Goal: Transaction & Acquisition: Book appointment/travel/reservation

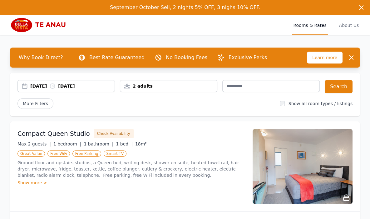
click at [202, 86] on div "2 adults" at bounding box center [168, 86] width 97 height 6
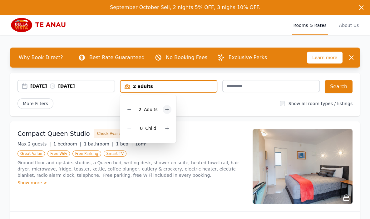
click at [166, 108] on icon at bounding box center [167, 109] width 5 height 5
click at [343, 87] on button "Search" at bounding box center [339, 86] width 28 height 13
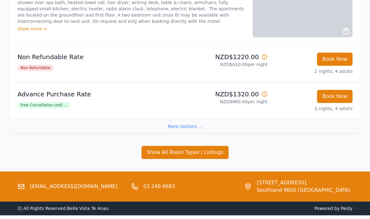
scroll to position [129, 0]
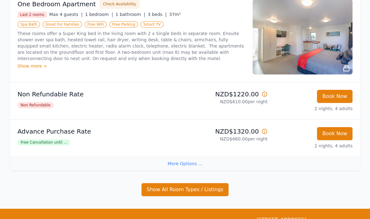
click at [186, 162] on div "More Options ..." at bounding box center [185, 163] width 350 height 14
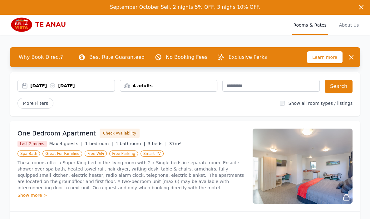
scroll to position [0, 0]
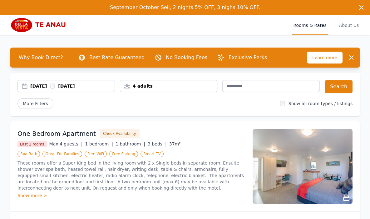
click at [190, 82] on div "4 adults" at bounding box center [169, 86] width 98 height 12
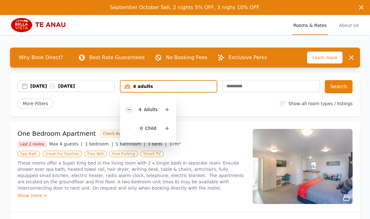
click at [130, 108] on icon at bounding box center [129, 109] width 5 height 5
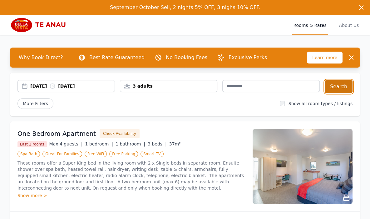
click at [339, 87] on button "Search" at bounding box center [339, 86] width 28 height 13
